Goal: Entertainment & Leisure: Consume media (video, audio)

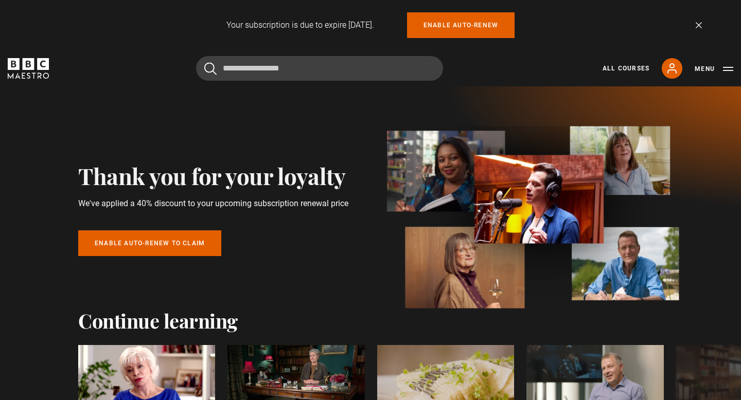
click at [699, 28] on div "Your subscription is due to expire in 30 days. Enable auto-renew Dismiss" at bounding box center [370, 25] width 663 height 26
click at [702, 23] on link "Dismiss" at bounding box center [699, 25] width 6 height 6
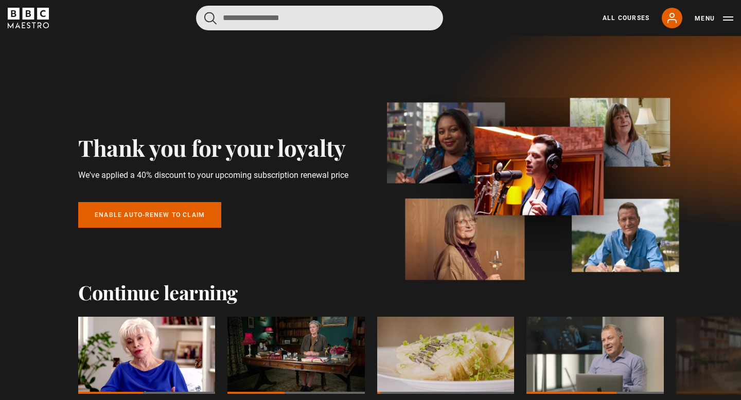
click at [356, 25] on input "Search" at bounding box center [319, 18] width 247 height 25
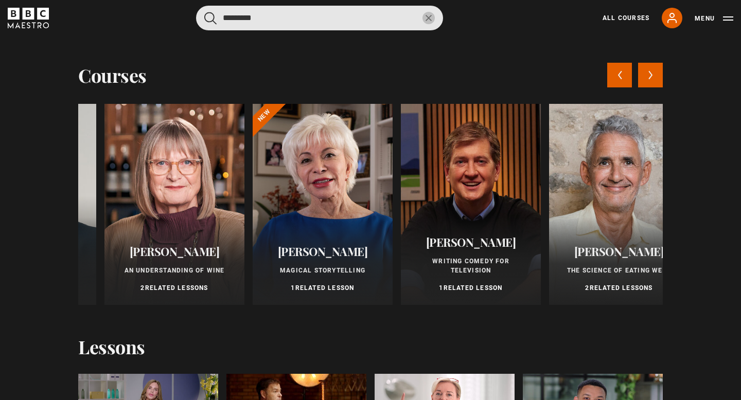
scroll to position [0, 711]
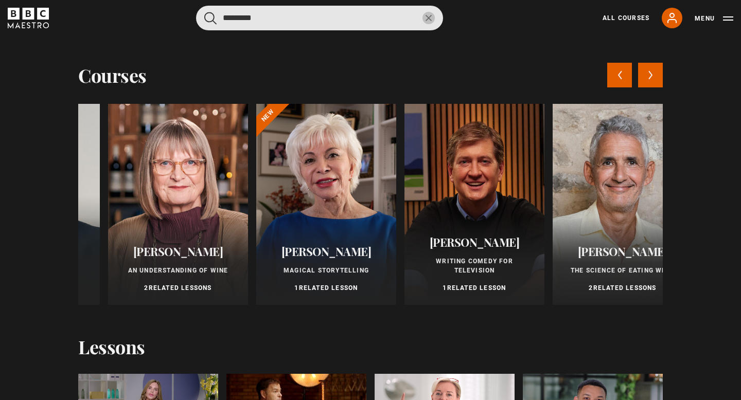
type input "*********"
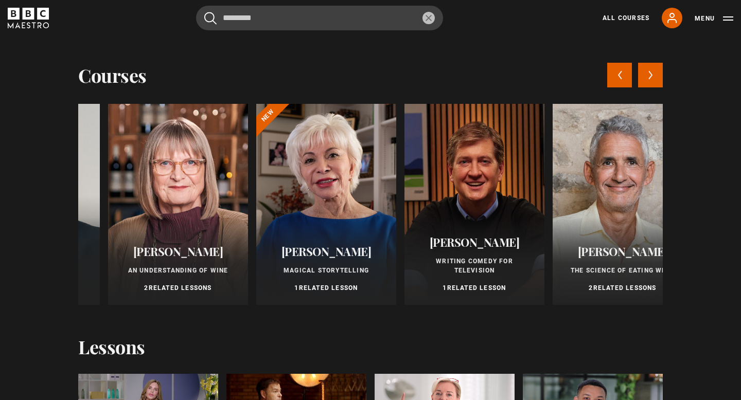
click at [326, 200] on div at bounding box center [326, 204] width 140 height 201
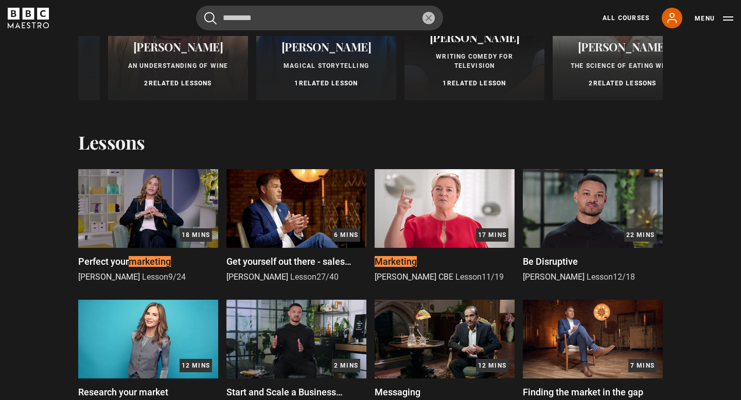
scroll to position [209, 0]
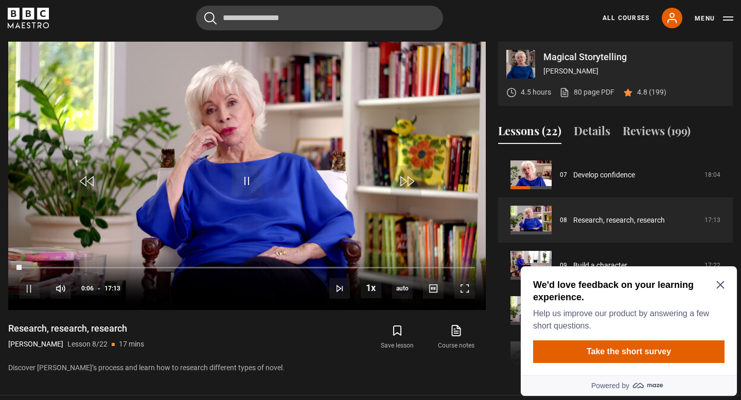
click at [720, 285] on icon "Close Maze Prompt" at bounding box center [720, 286] width 8 height 8
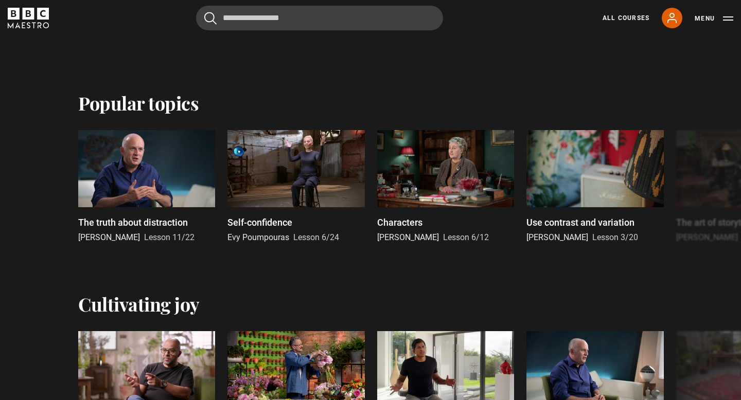
scroll to position [406, 0]
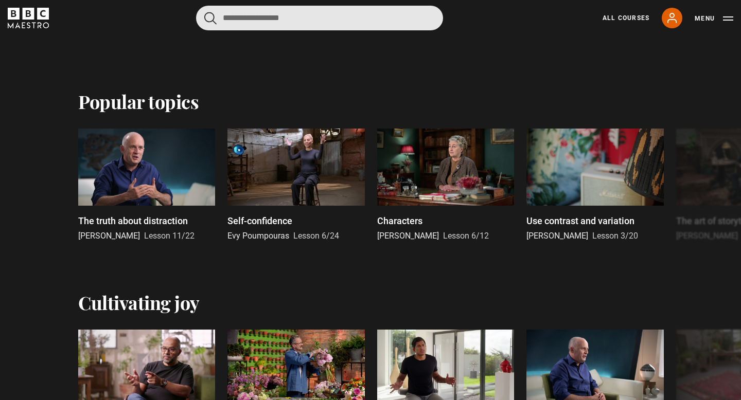
click at [258, 21] on input "Search" at bounding box center [319, 18] width 247 height 25
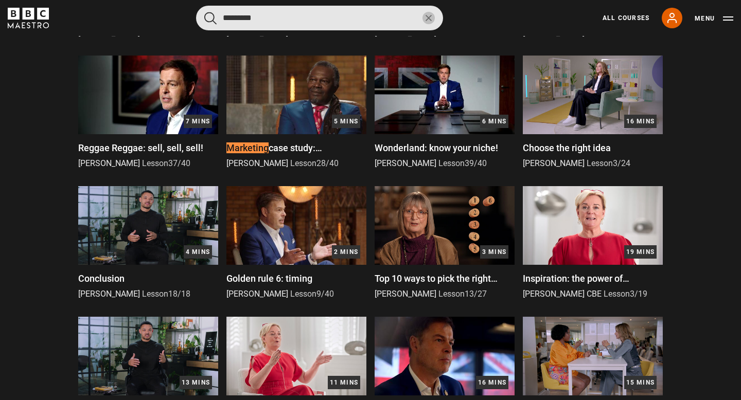
scroll to position [584, 0]
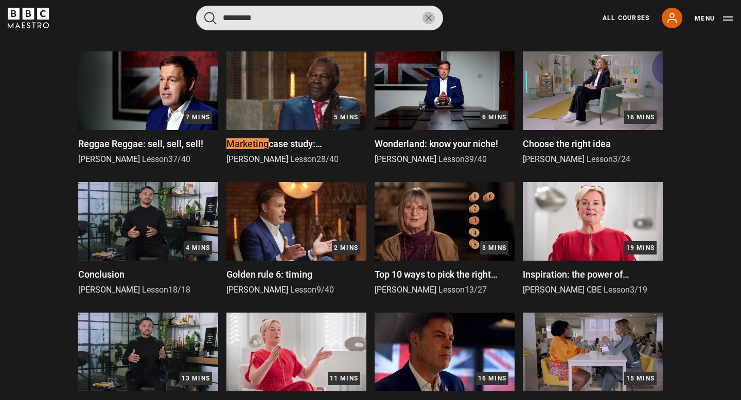
type input "*********"
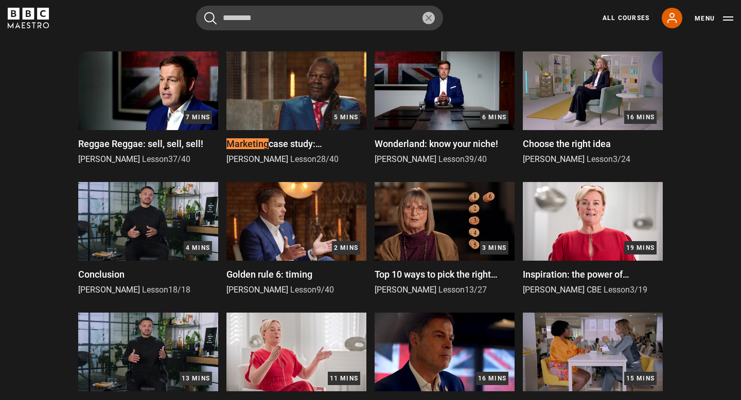
click at [459, 226] on img at bounding box center [445, 221] width 140 height 79
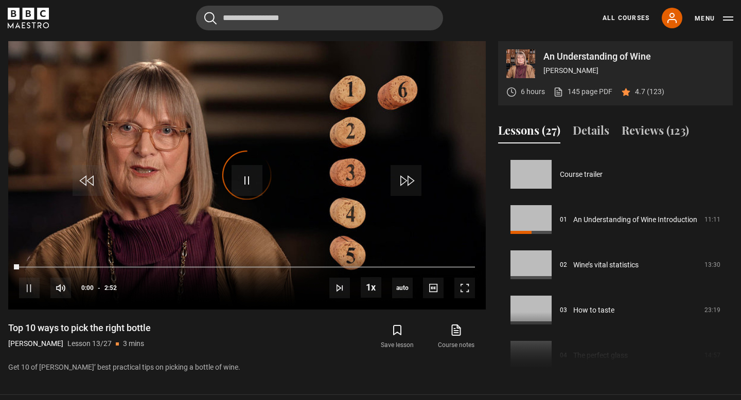
scroll to position [544, 0]
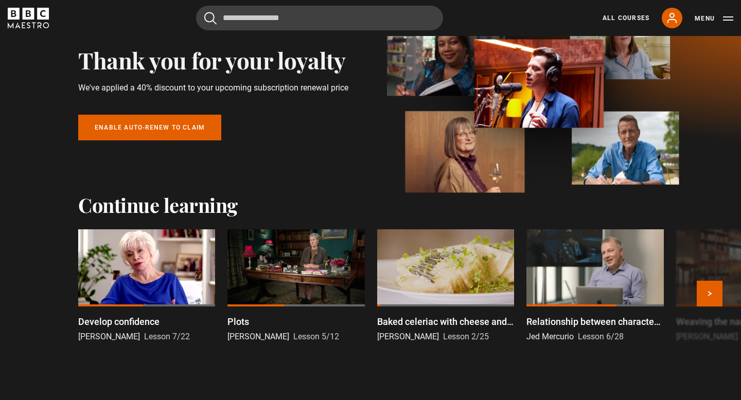
scroll to position [86, 0]
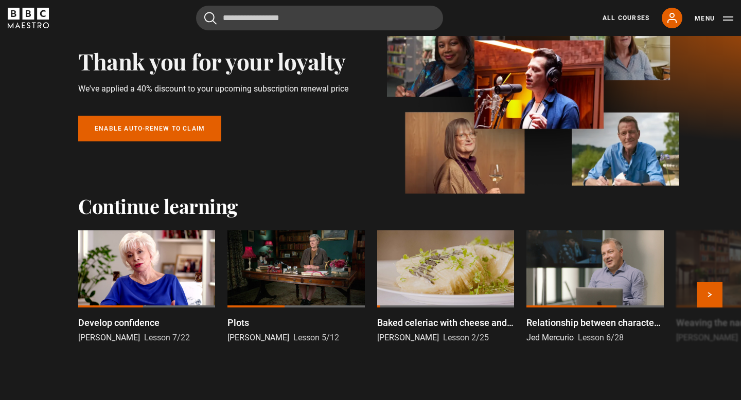
click at [190, 284] on div at bounding box center [146, 269] width 137 height 77
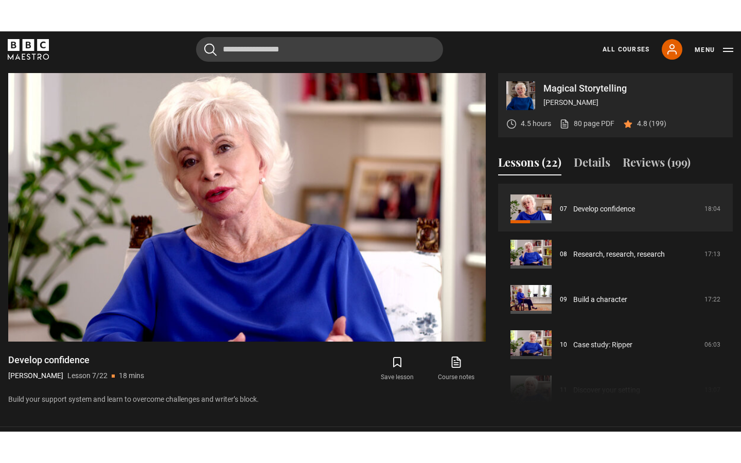
scroll to position [309, 0]
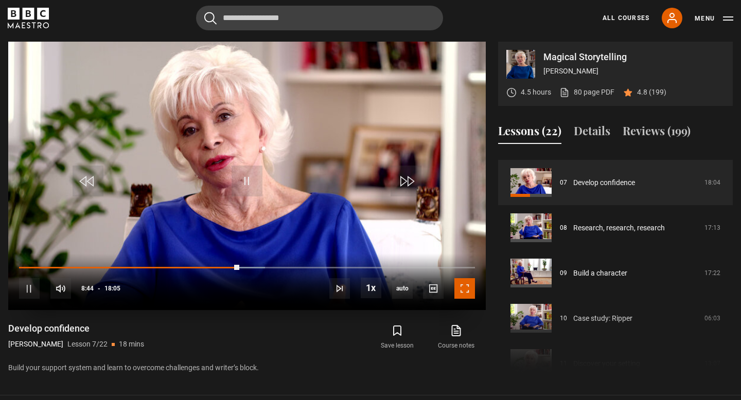
click at [469, 289] on span "Video Player" at bounding box center [464, 288] width 21 height 21
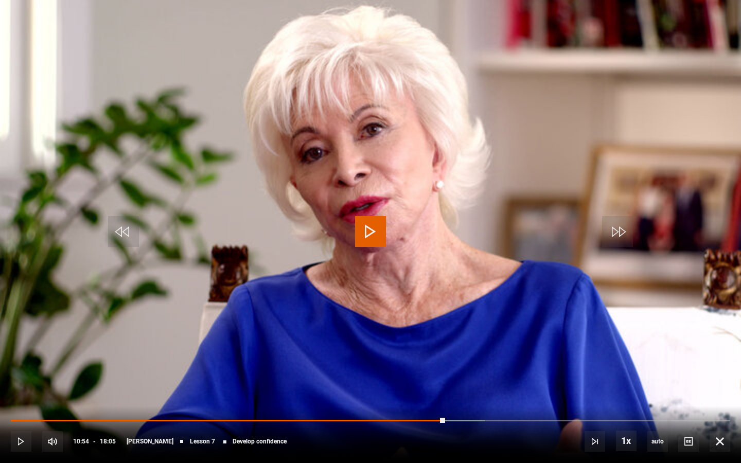
drag, startPoint x: 442, startPoint y: 424, endPoint x: 31, endPoint y: 446, distance: 410.8
click at [31, 400] on div "10s Skip Back 10 seconds Play 10s Skip Forward 10 seconds Loaded : 65.90% 11:12…" at bounding box center [370, 434] width 741 height 57
click at [24, 400] on div "10s Skip Back 10 seconds Play 10s Skip Forward 10 seconds Loaded : 65.90% 00:20…" at bounding box center [370, 434] width 741 height 57
click at [23, 400] on span "Video Player" at bounding box center [21, 441] width 21 height 21
drag, startPoint x: 441, startPoint y: 421, endPoint x: 291, endPoint y: 415, distance: 149.4
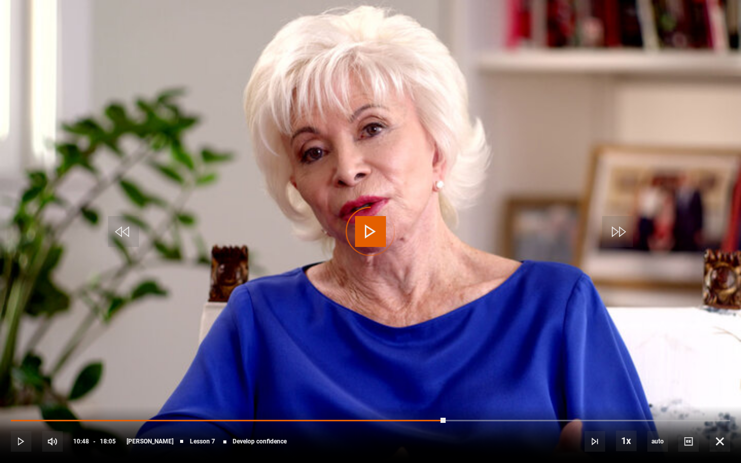
click at [291, 400] on div "10s Skip Back 10 seconds Play 10s Skip Forward 10 seconds Loaded : 0.00% 07:16 …" at bounding box center [370, 434] width 741 height 57
click at [285, 400] on div "10s Skip Back 10 seconds Pause 10s Skip Forward 10 seconds Loaded : 39.17% 06:5…" at bounding box center [370, 434] width 741 height 57
click at [505, 265] on video "Video Player" at bounding box center [370, 231] width 741 height 463
